Goal: Check status

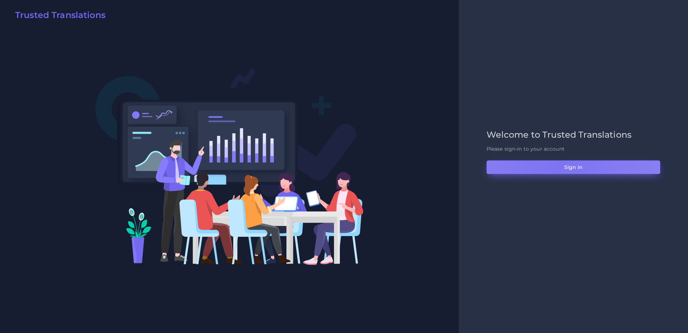
click at [560, 163] on button "Sign in" at bounding box center [574, 167] width 174 height 14
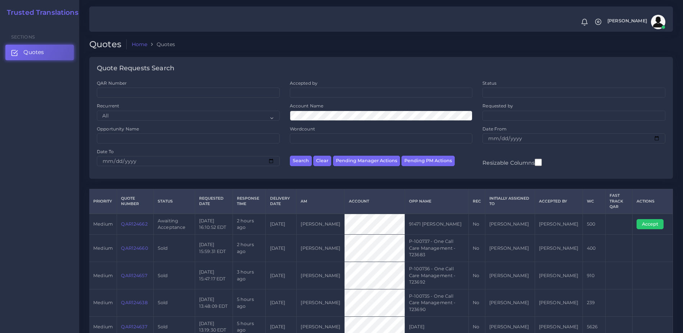
click at [127, 223] on link "QAR124662" at bounding box center [134, 223] width 26 height 5
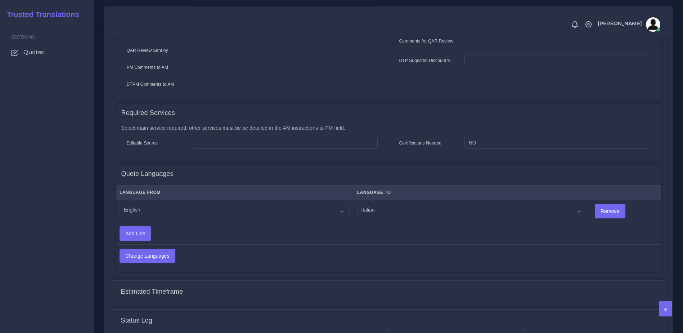
scroll to position [356, 0]
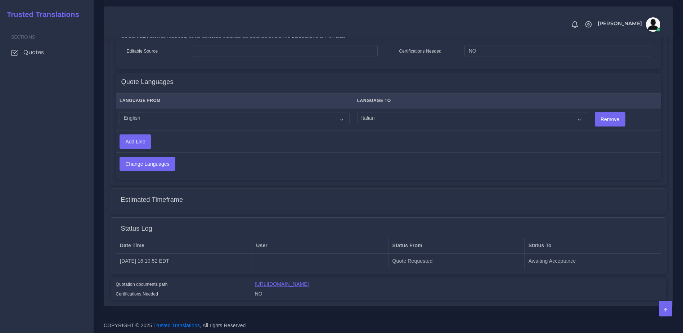
click at [309, 286] on link "https://workdrive.zoho.com/fgoh3e43b1a1fe2124b65bedd7c3c51a0e040/teams/fgoh3e43…" at bounding box center [282, 284] width 54 height 6
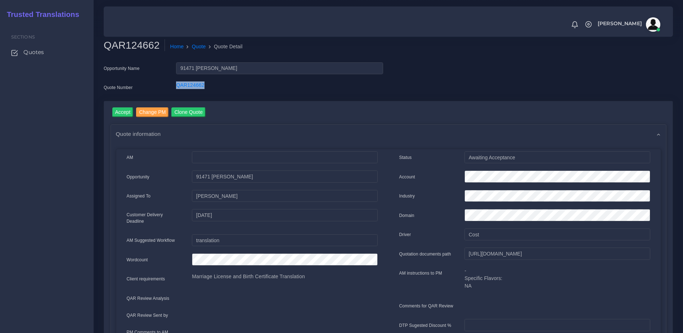
drag, startPoint x: 216, startPoint y: 90, endPoint x: 164, endPoint y: 87, distance: 51.6
click at [164, 87] on div "Quote Number QAR124662" at bounding box center [243, 88] width 290 height 14
copy div "QAR124662"
click at [505, 31] on div "Notifications 0 New Driver Update: Extra Quality renamed to Quality Changed" at bounding box center [388, 21] width 559 height 25
